Goal: Information Seeking & Learning: Learn about a topic

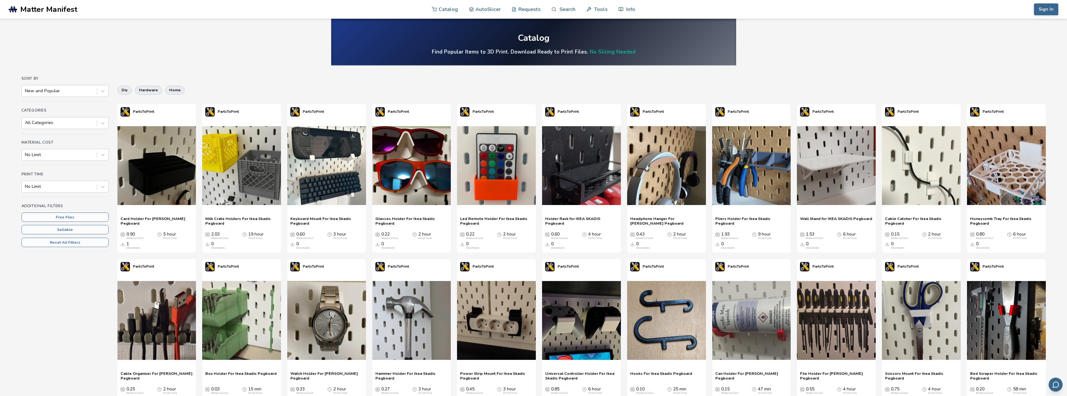
click at [229, 224] on span "Milk Crate Holders For Ikea Skadis Pegboard" at bounding box center [241, 220] width 73 height 9
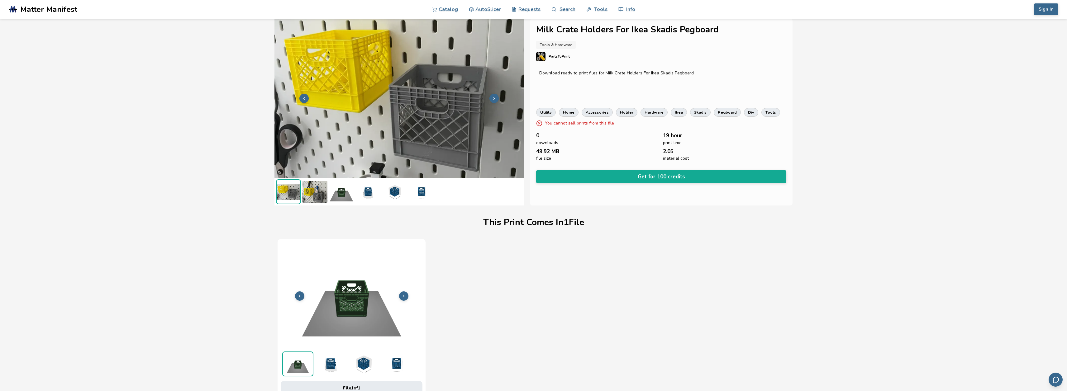
scroll to position [94, 0]
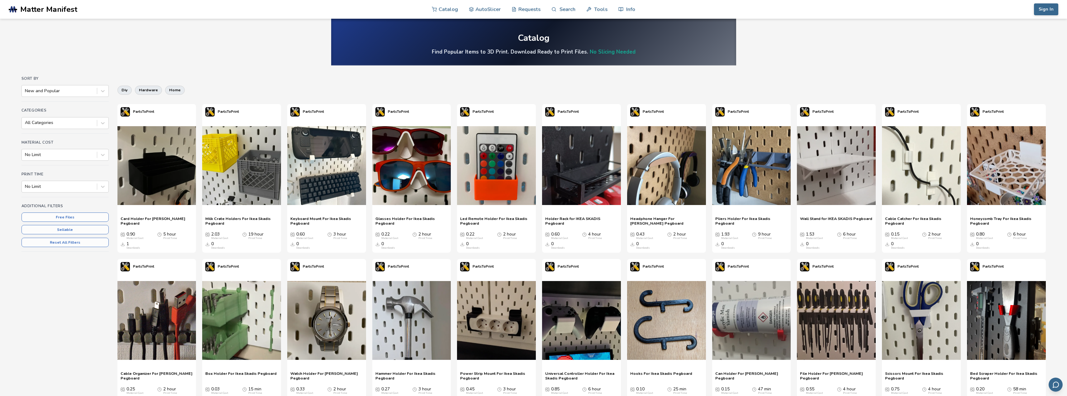
click at [833, 218] on span "Wall Stand for IKEA SKADIS Pegboard" at bounding box center [836, 220] width 72 height 9
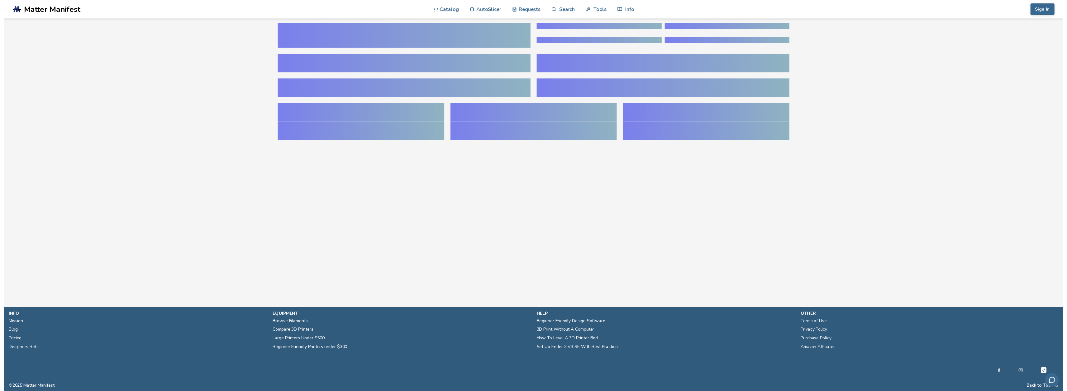
scroll to position [0, 2]
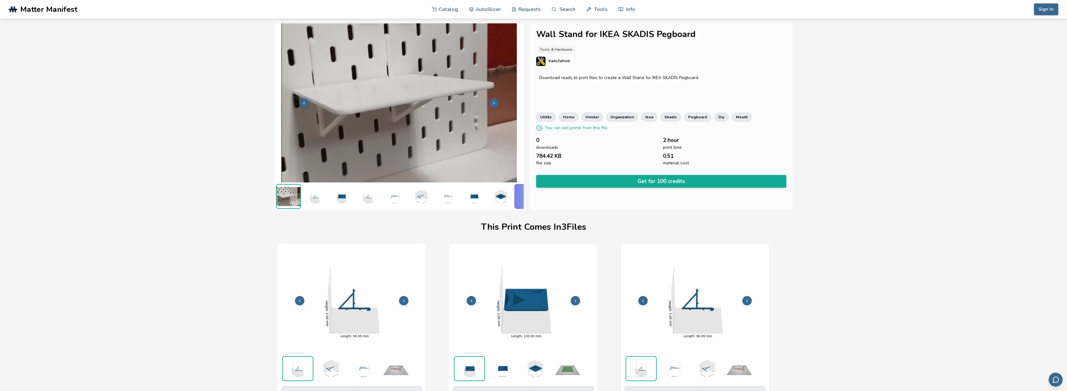
drag, startPoint x: 459, startPoint y: 179, endPoint x: 466, endPoint y: 171, distance: 10.8
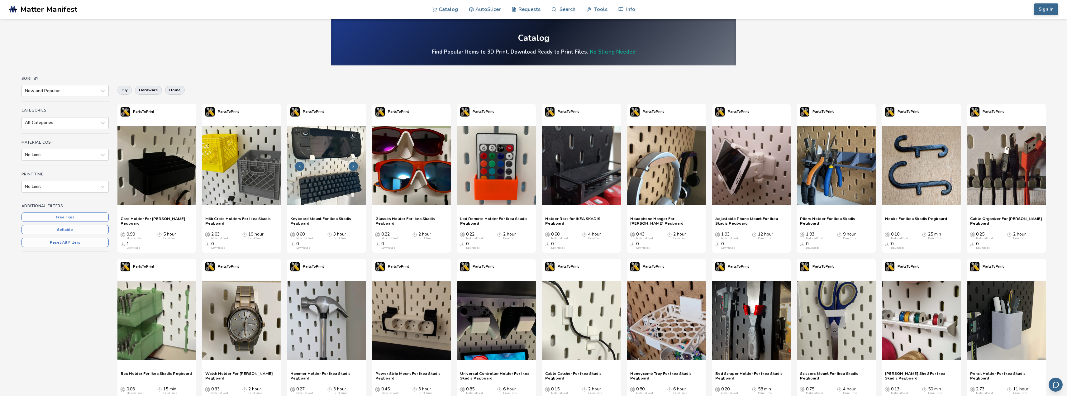
click at [338, 173] on img at bounding box center [326, 165] width 79 height 79
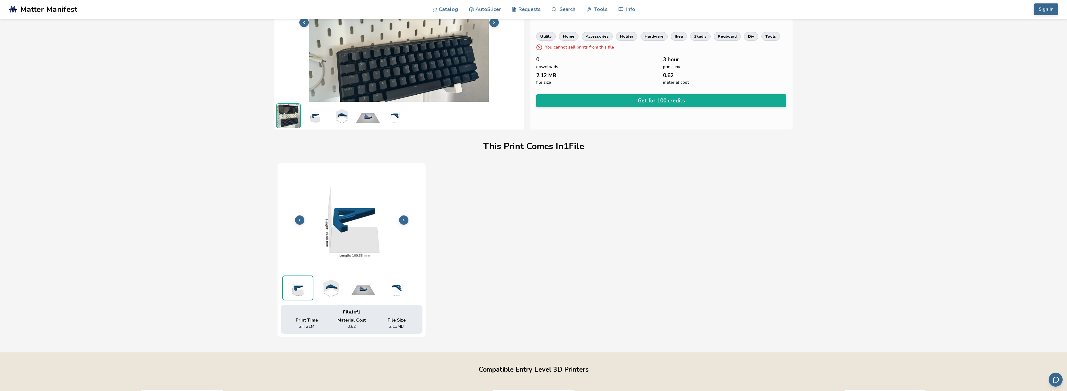
scroll to position [94, 0]
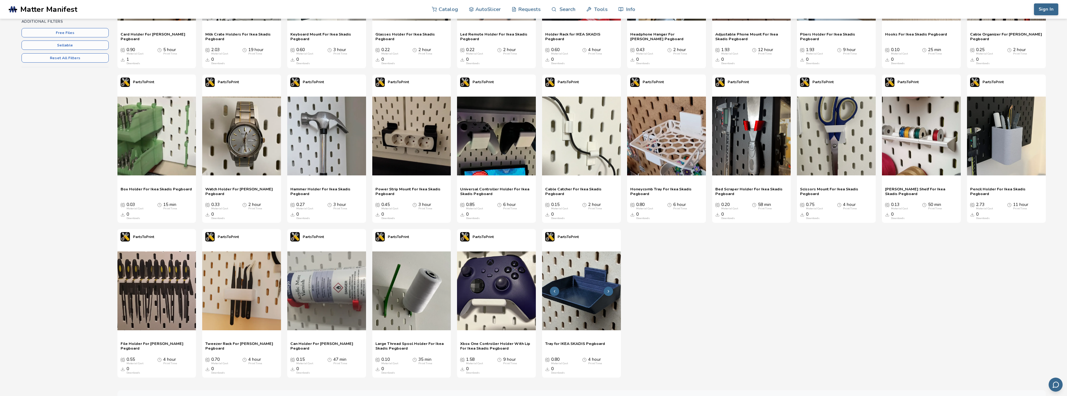
scroll to position [240, 0]
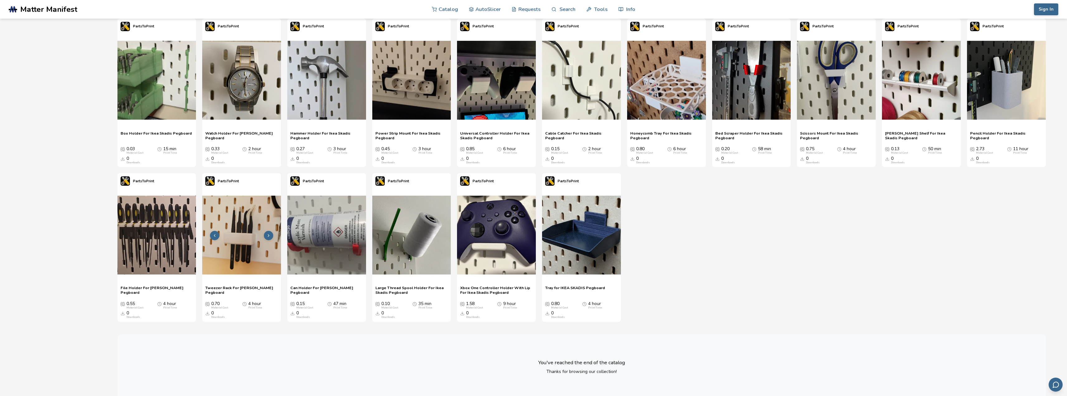
click at [267, 237] on icon at bounding box center [268, 235] width 4 height 4
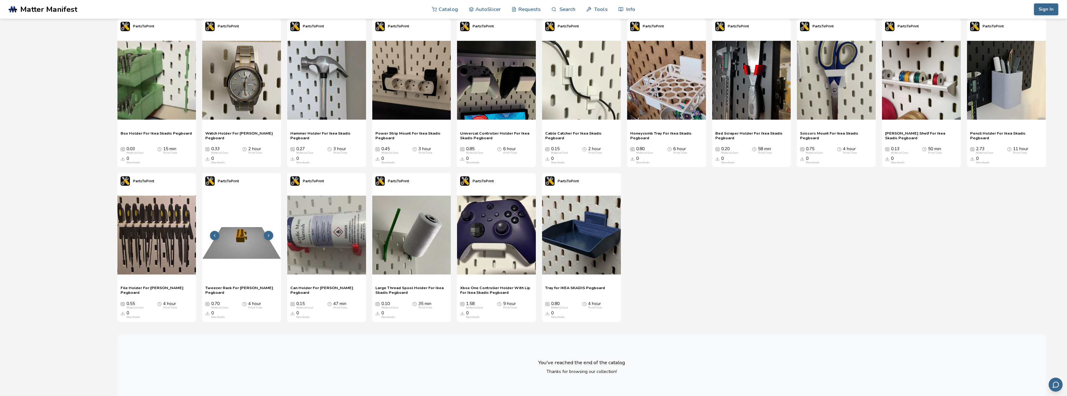
click at [267, 237] on icon at bounding box center [268, 235] width 4 height 4
